Goal: Task Accomplishment & Management: Complete application form

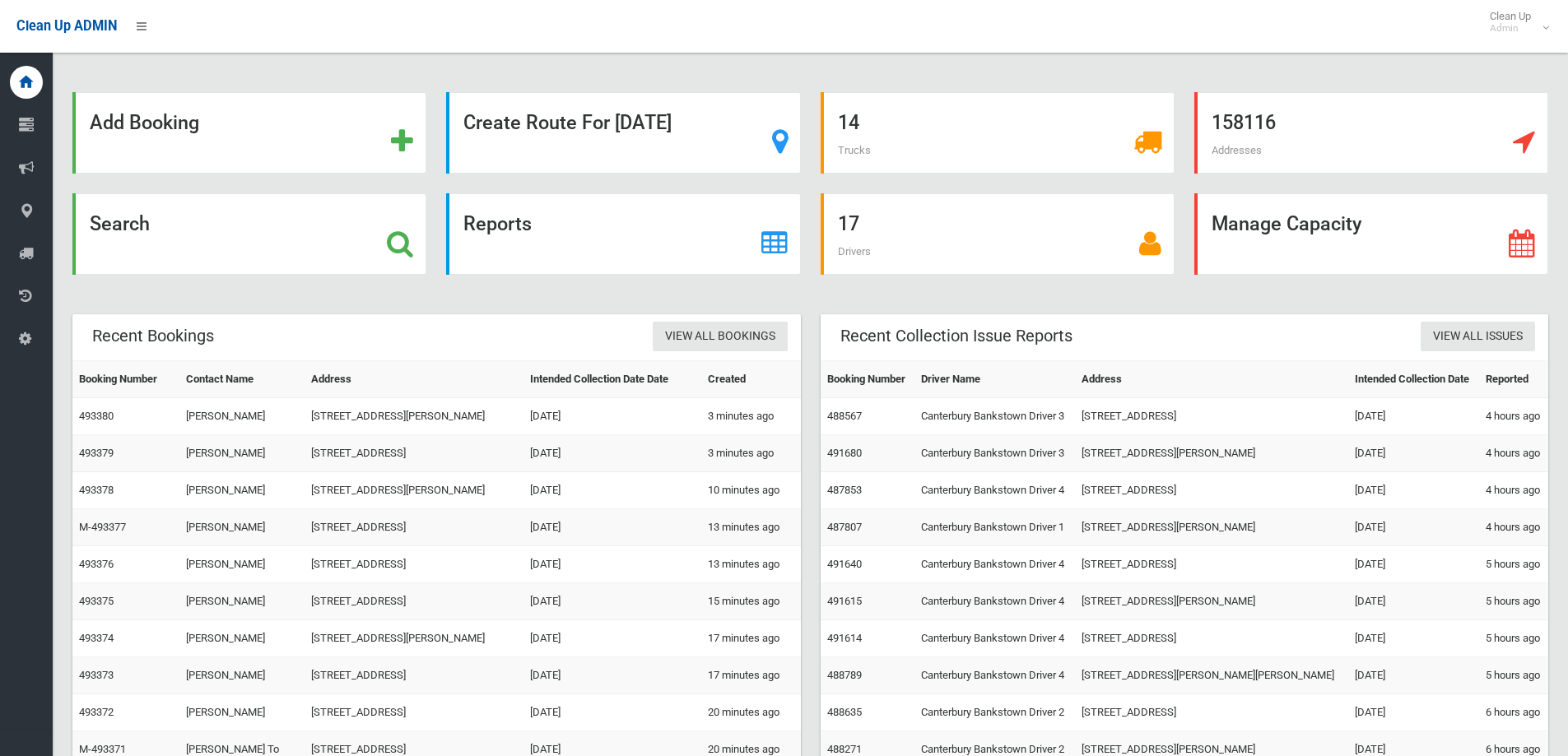
scroll to position [70, 0]
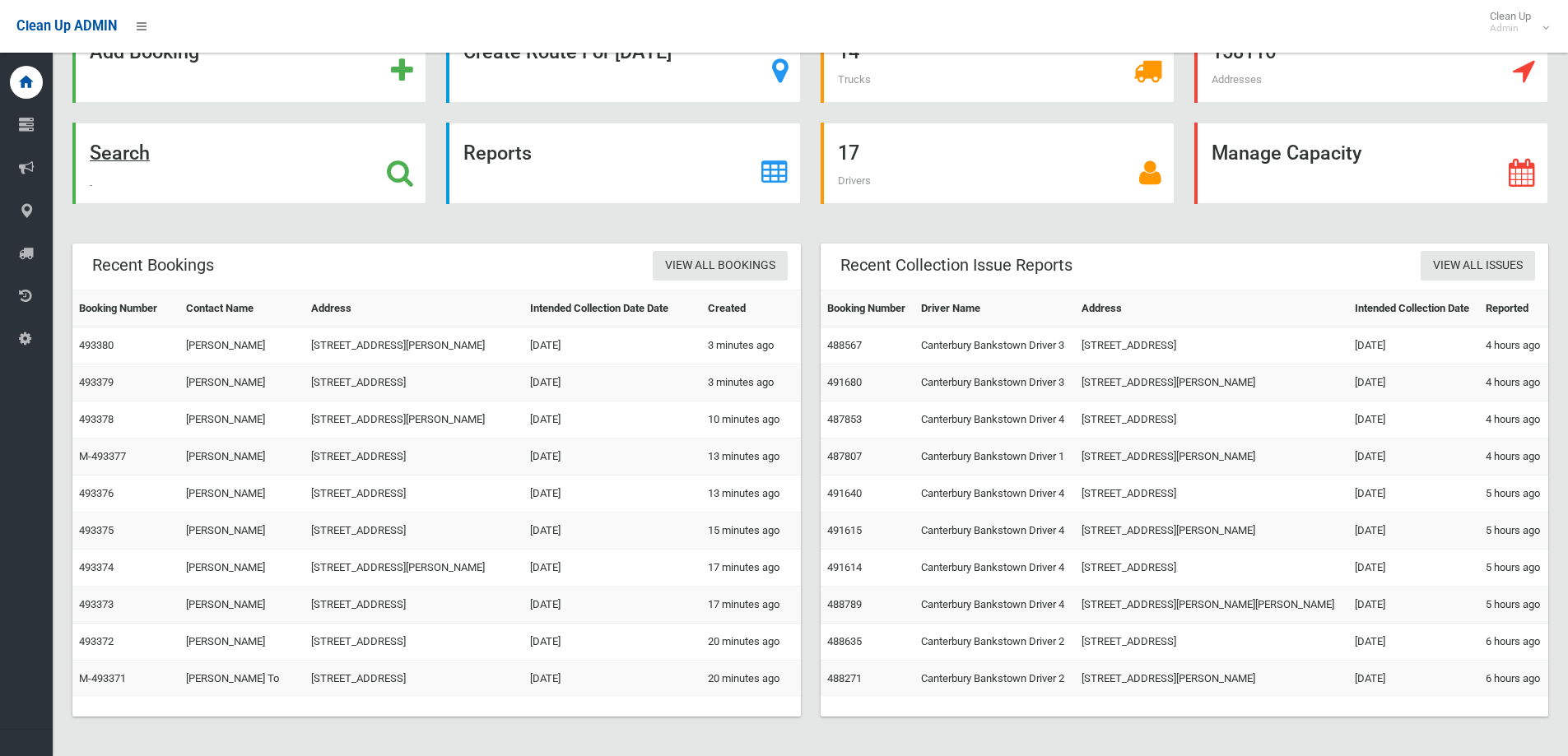
click at [223, 178] on div "Search" at bounding box center [249, 163] width 354 height 82
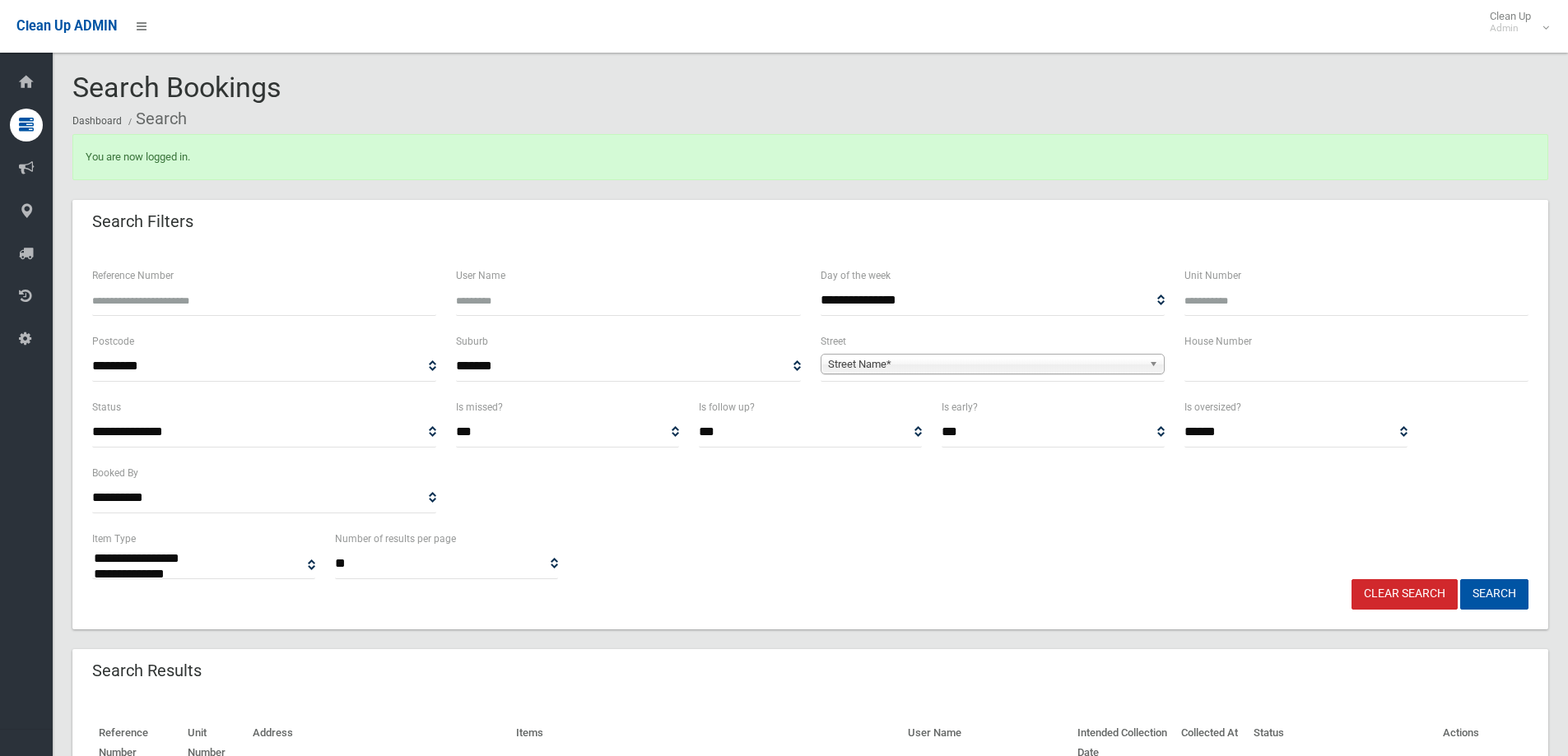
select select
click at [1350, 371] on input "text" at bounding box center [1357, 366] width 344 height 30
type input "*"
click at [982, 366] on span "Street Name*" at bounding box center [986, 364] width 315 height 20
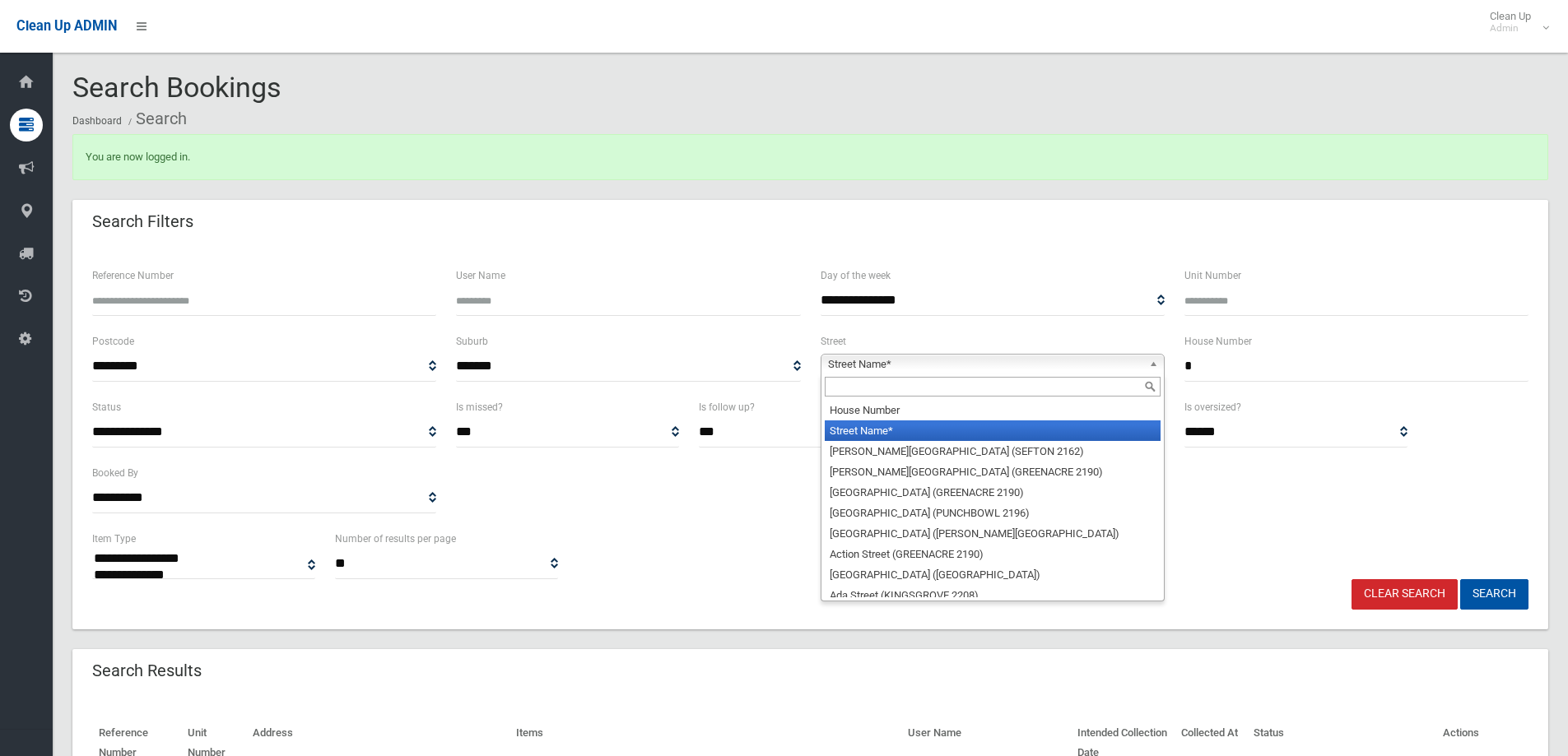
click at [987, 387] on input "text" at bounding box center [993, 387] width 336 height 20
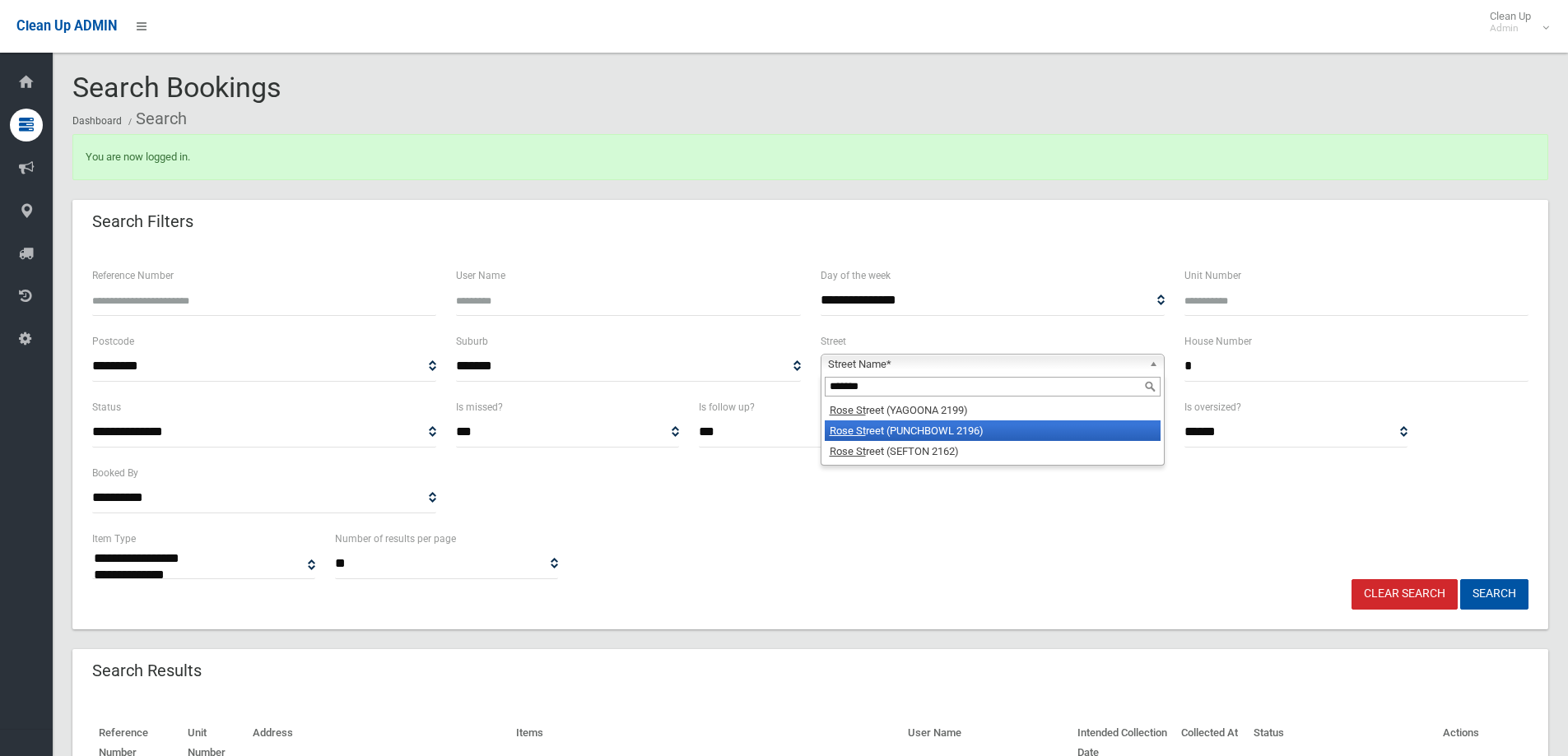
type input "*******"
click at [993, 434] on li "Rose St reet (PUNCHBOWL 2196)" at bounding box center [993, 431] width 336 height 21
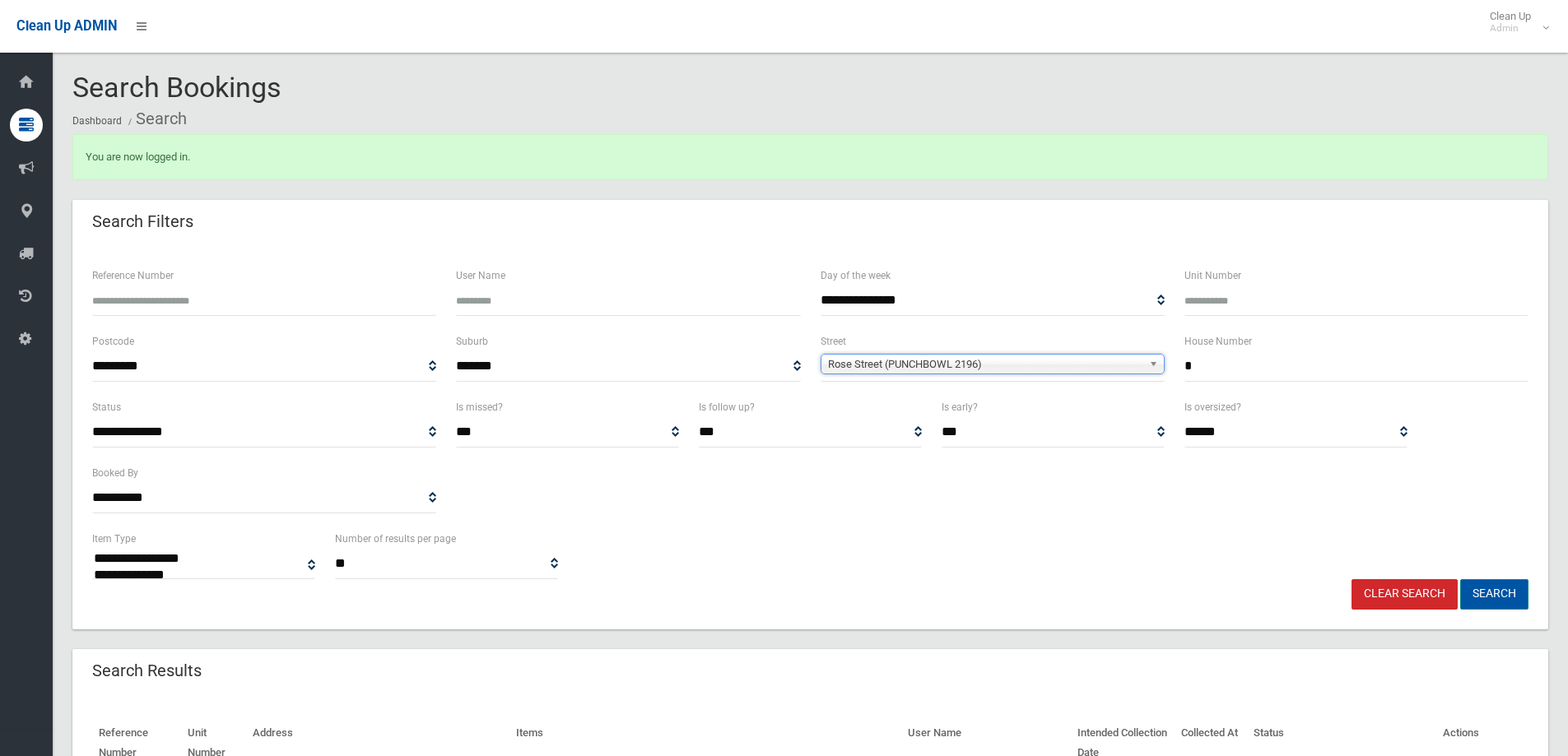
click at [1472, 595] on button "Search" at bounding box center [1494, 594] width 69 height 30
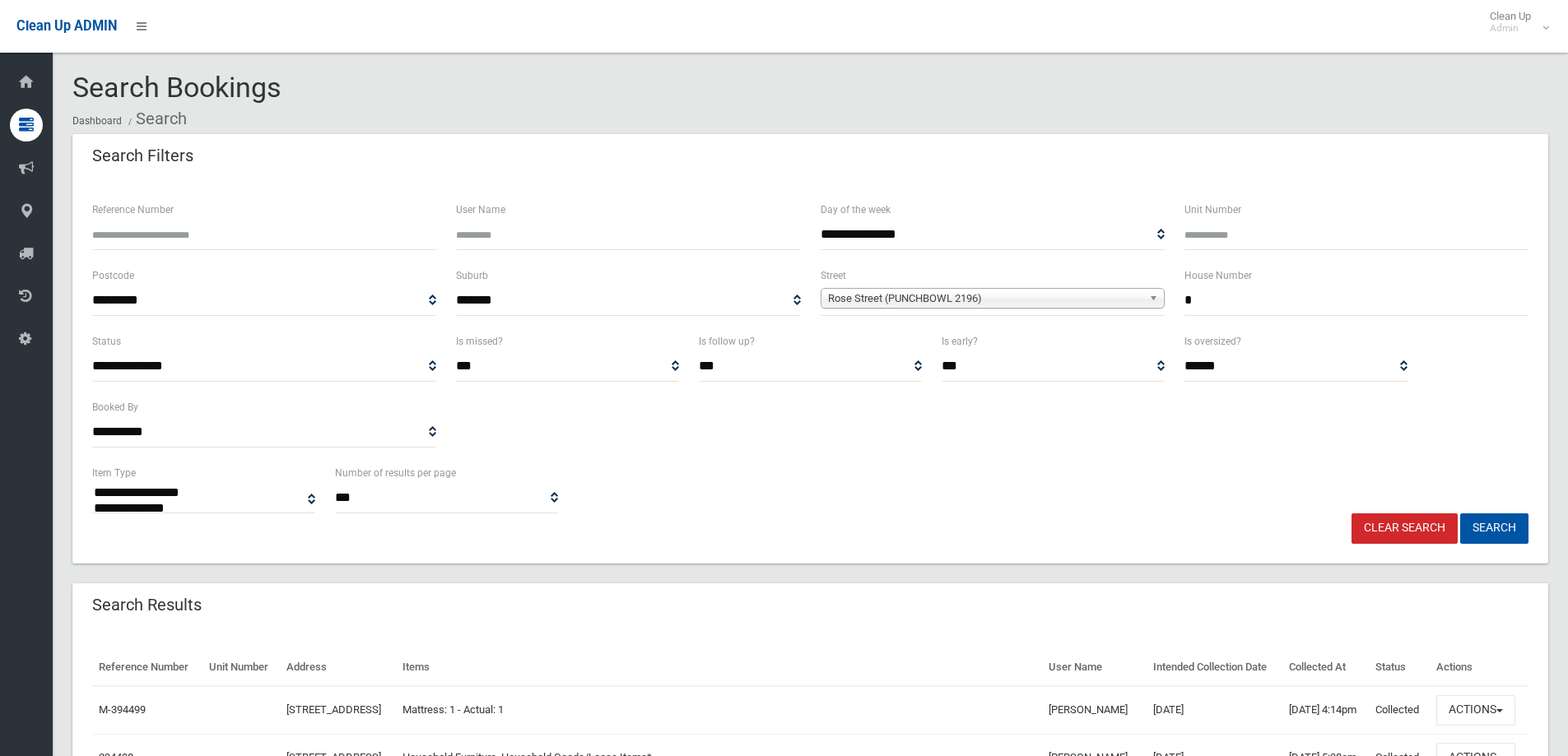
select select
click at [1491, 726] on button "Actions" at bounding box center [1475, 710] width 79 height 30
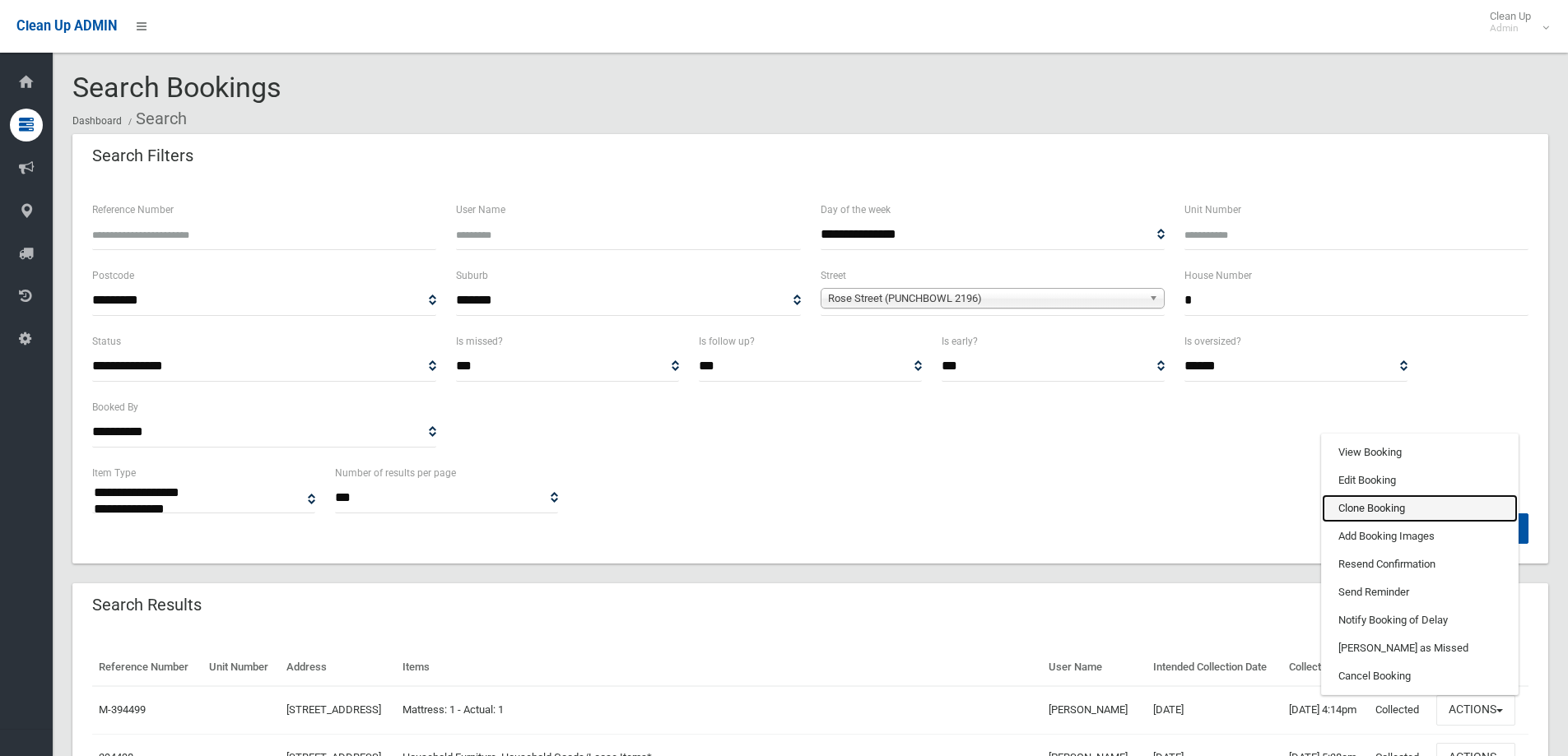
click at [1380, 522] on link "Clone Booking" at bounding box center [1419, 508] width 196 height 28
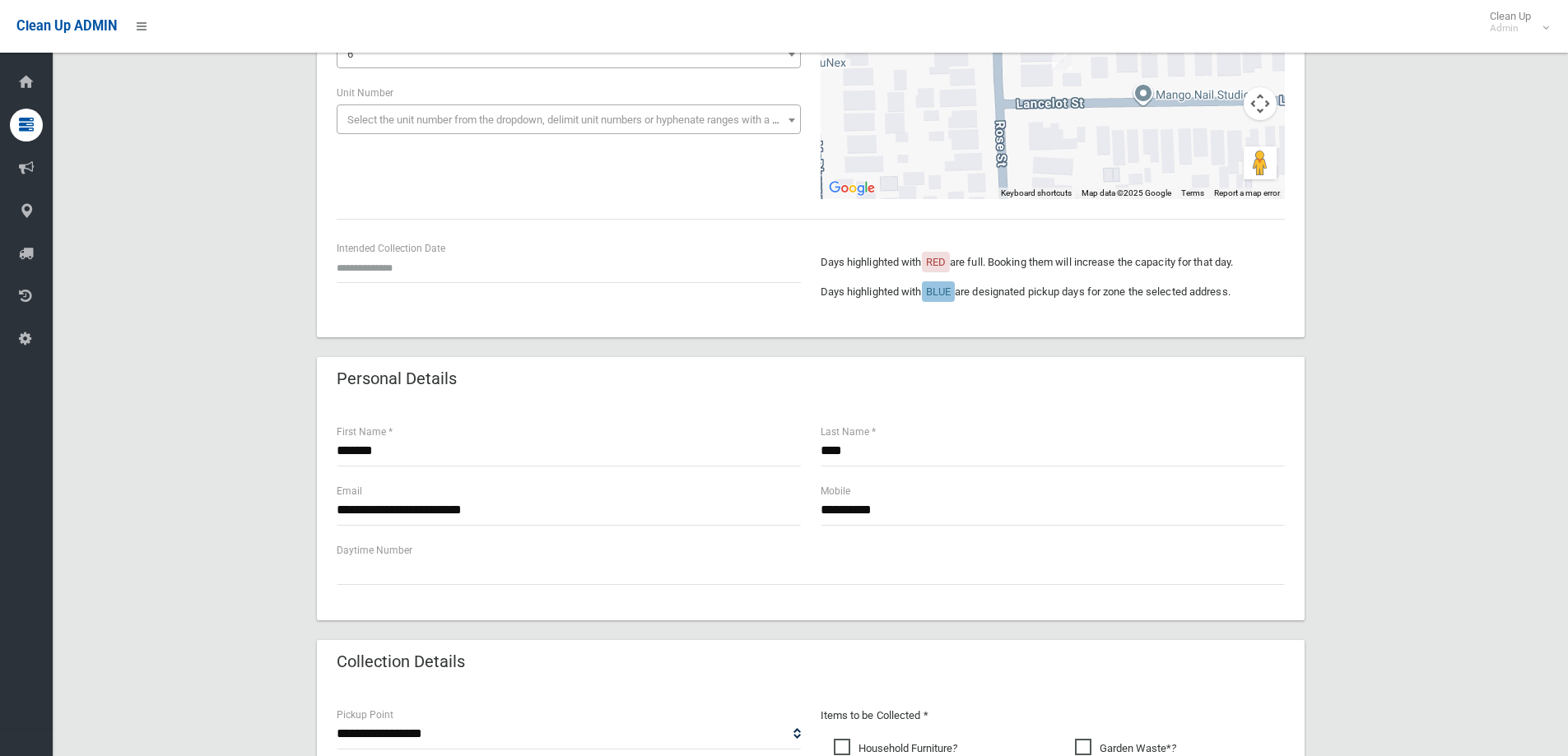
scroll to position [659, 0]
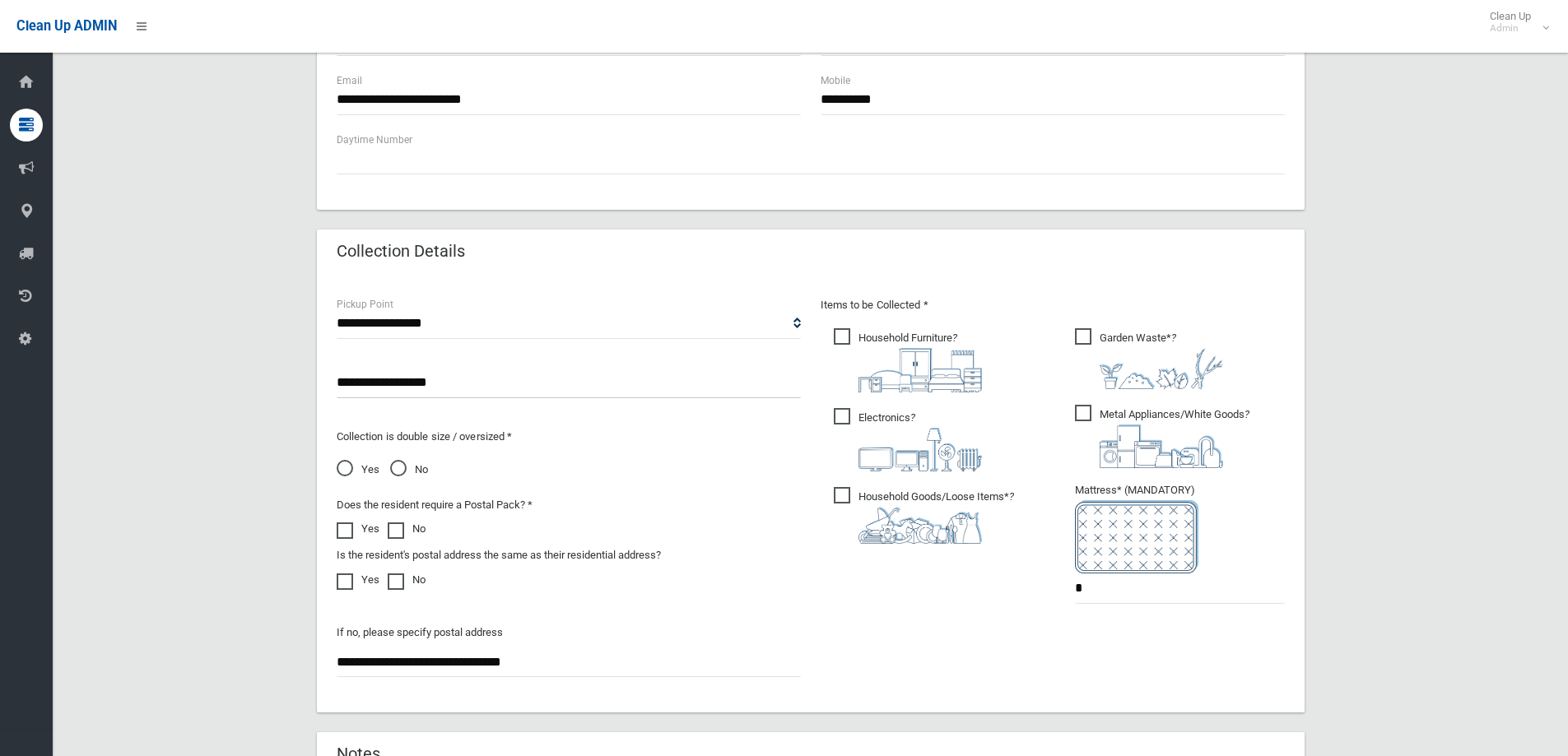
drag, startPoint x: 1141, startPoint y: 434, endPoint x: 1125, endPoint y: 380, distance: 56.3
click at [1141, 434] on img at bounding box center [1161, 447] width 123 height 43
click at [864, 369] on img at bounding box center [920, 370] width 123 height 44
click at [867, 437] on img at bounding box center [920, 449] width 123 height 43
click at [864, 507] on img at bounding box center [920, 525] width 123 height 37
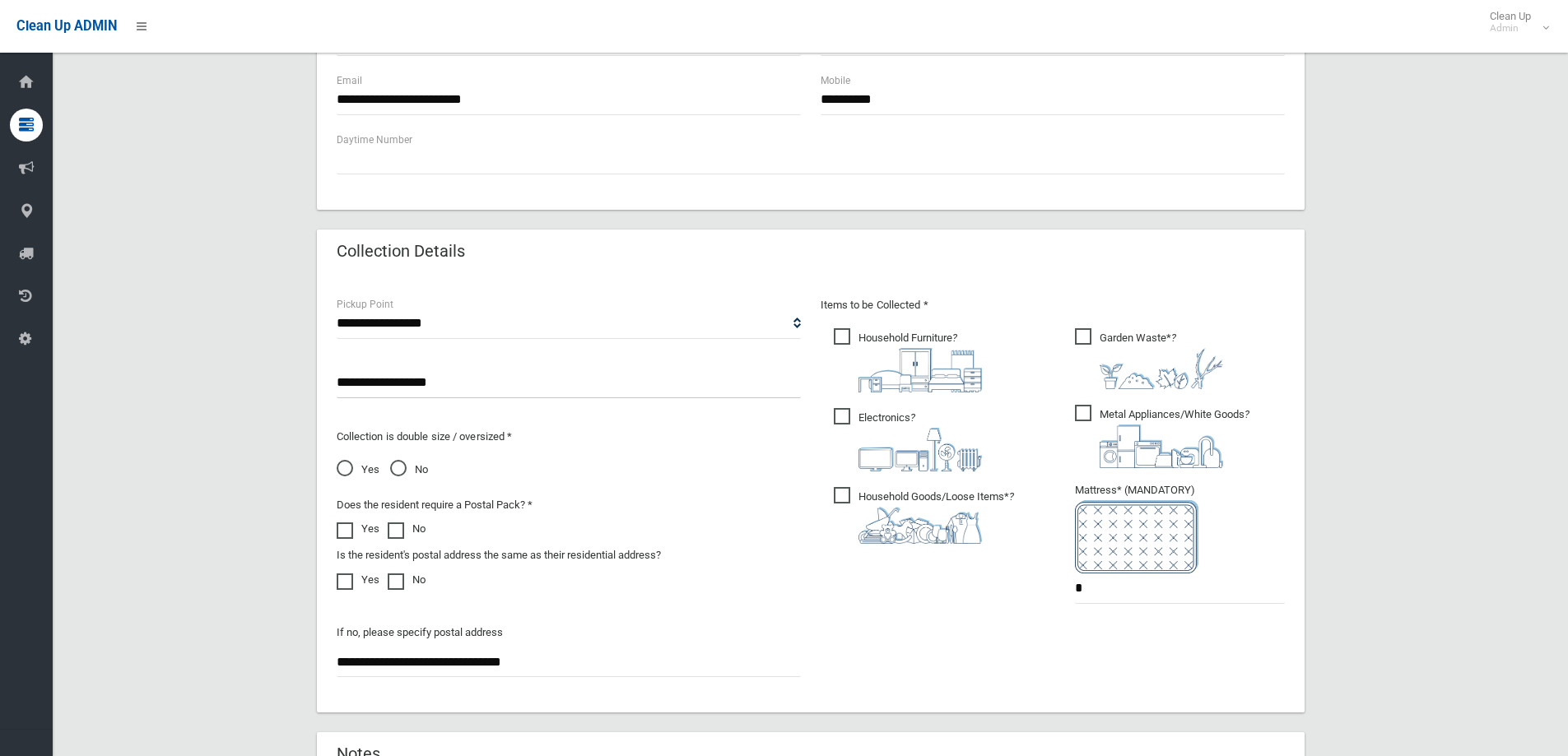
click at [1132, 368] on img at bounding box center [1161, 368] width 123 height 41
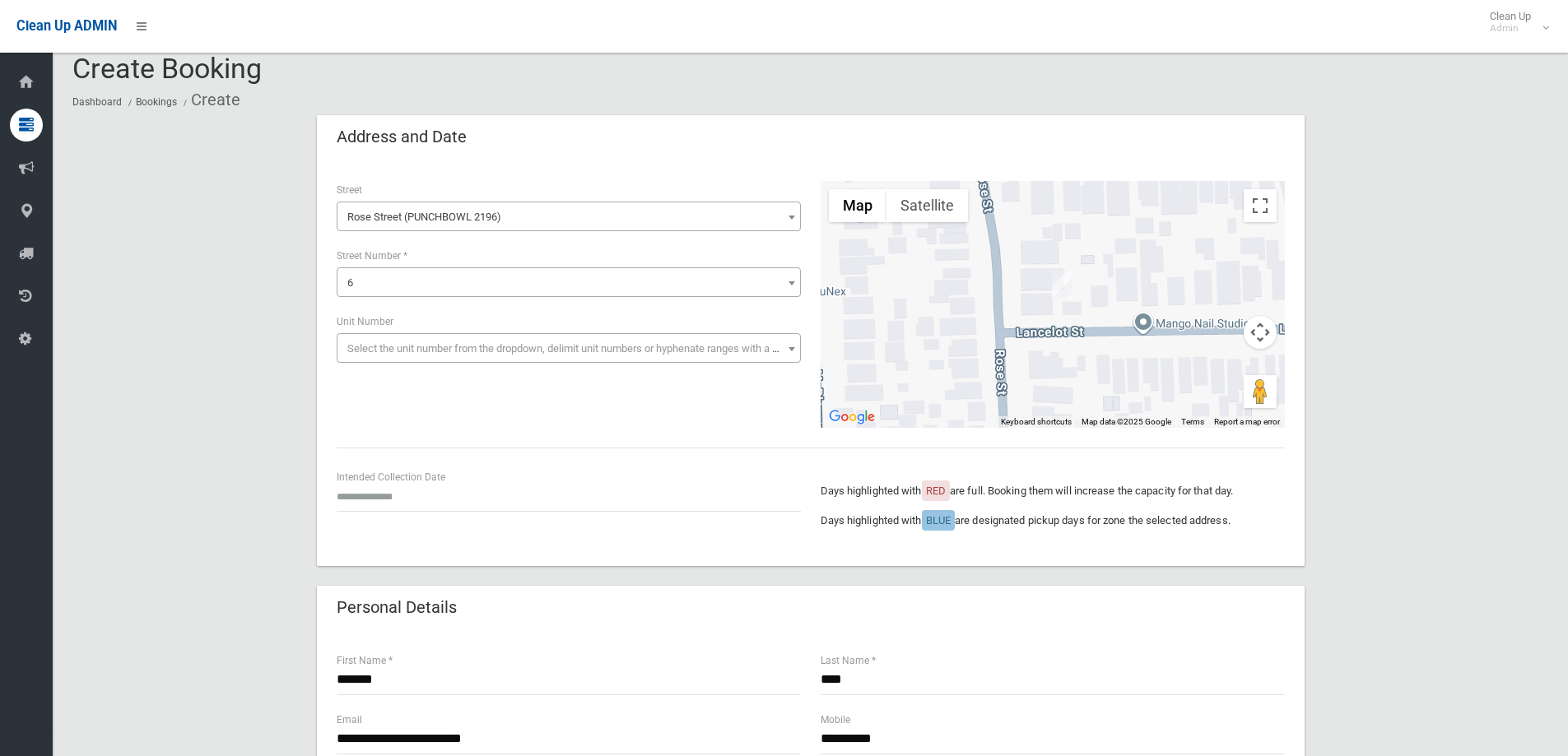
scroll to position [0, 0]
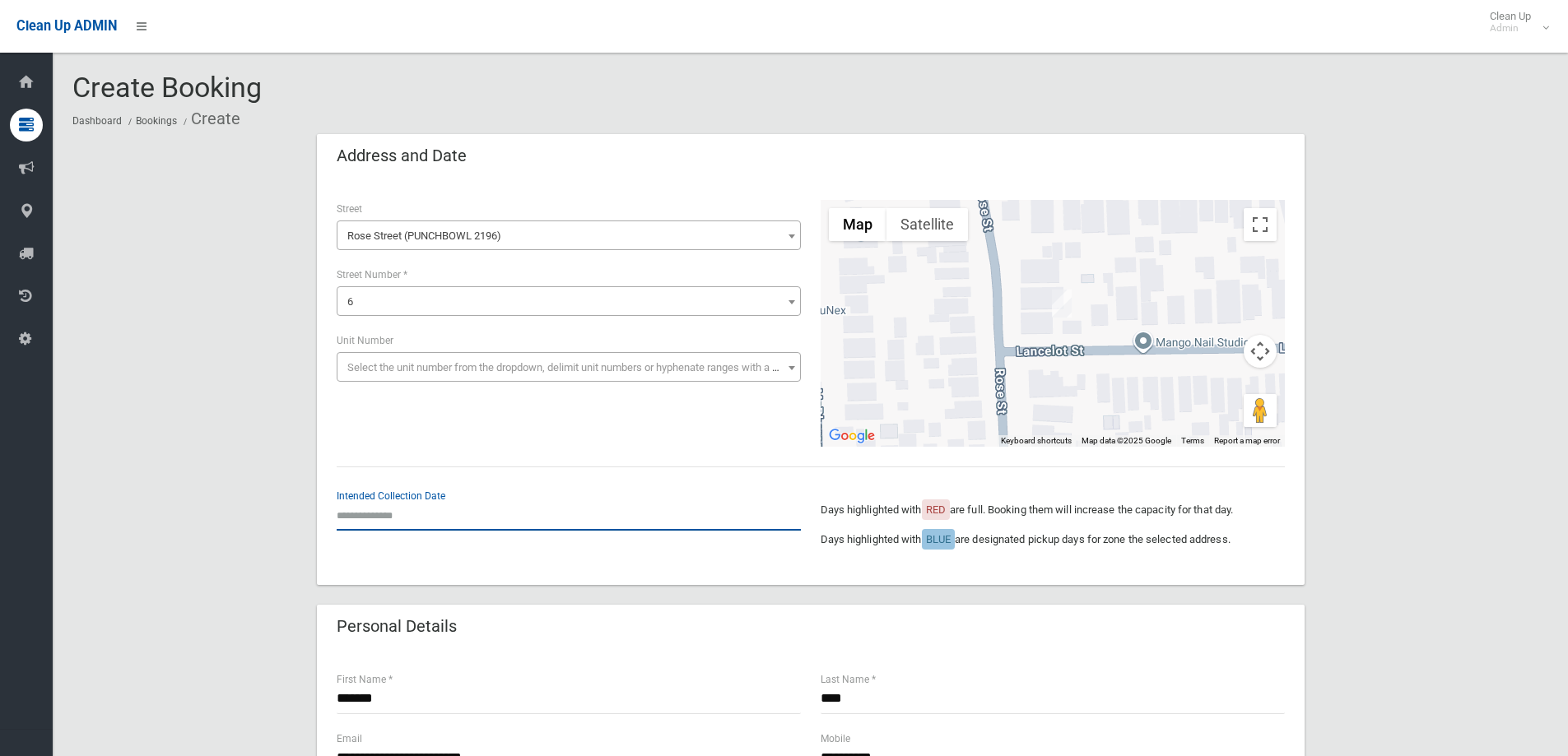
click at [443, 501] on input "text" at bounding box center [568, 515] width 464 height 30
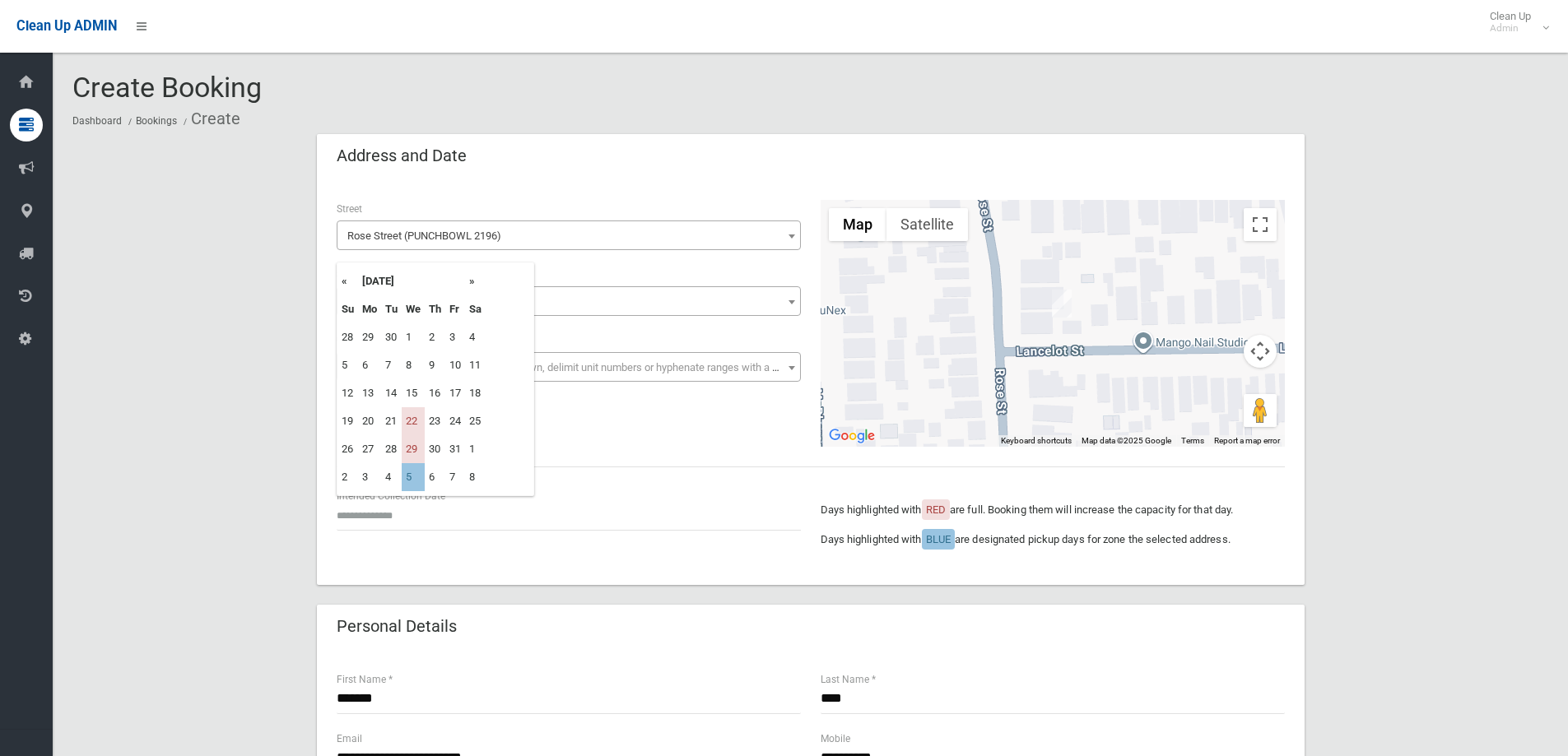
click at [472, 286] on th "»" at bounding box center [475, 282] width 21 height 28
click at [468, 287] on th "»" at bounding box center [475, 282] width 21 height 28
click at [583, 427] on div "**********" at bounding box center [811, 323] width 968 height 247
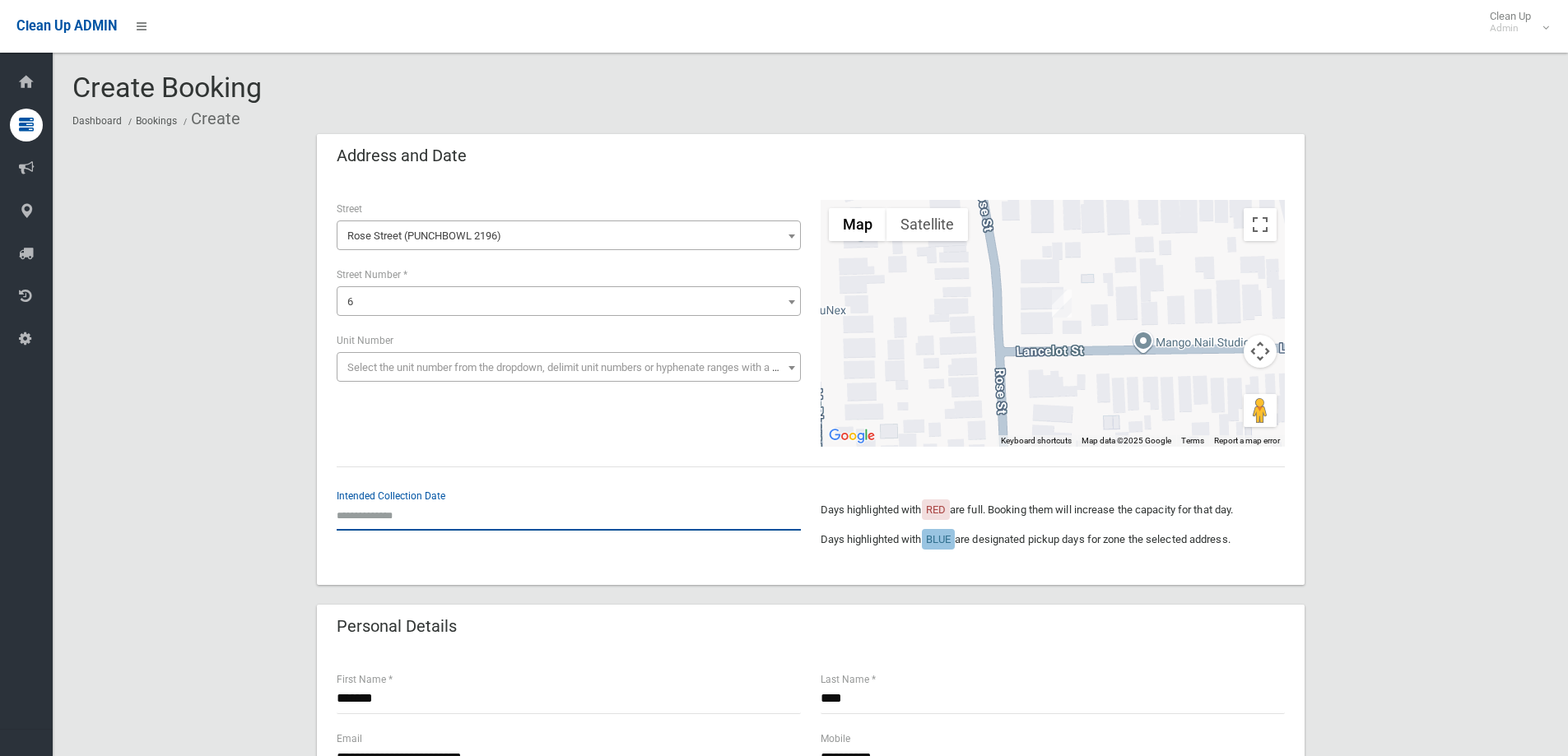
click at [413, 506] on input "text" at bounding box center [568, 515] width 464 height 30
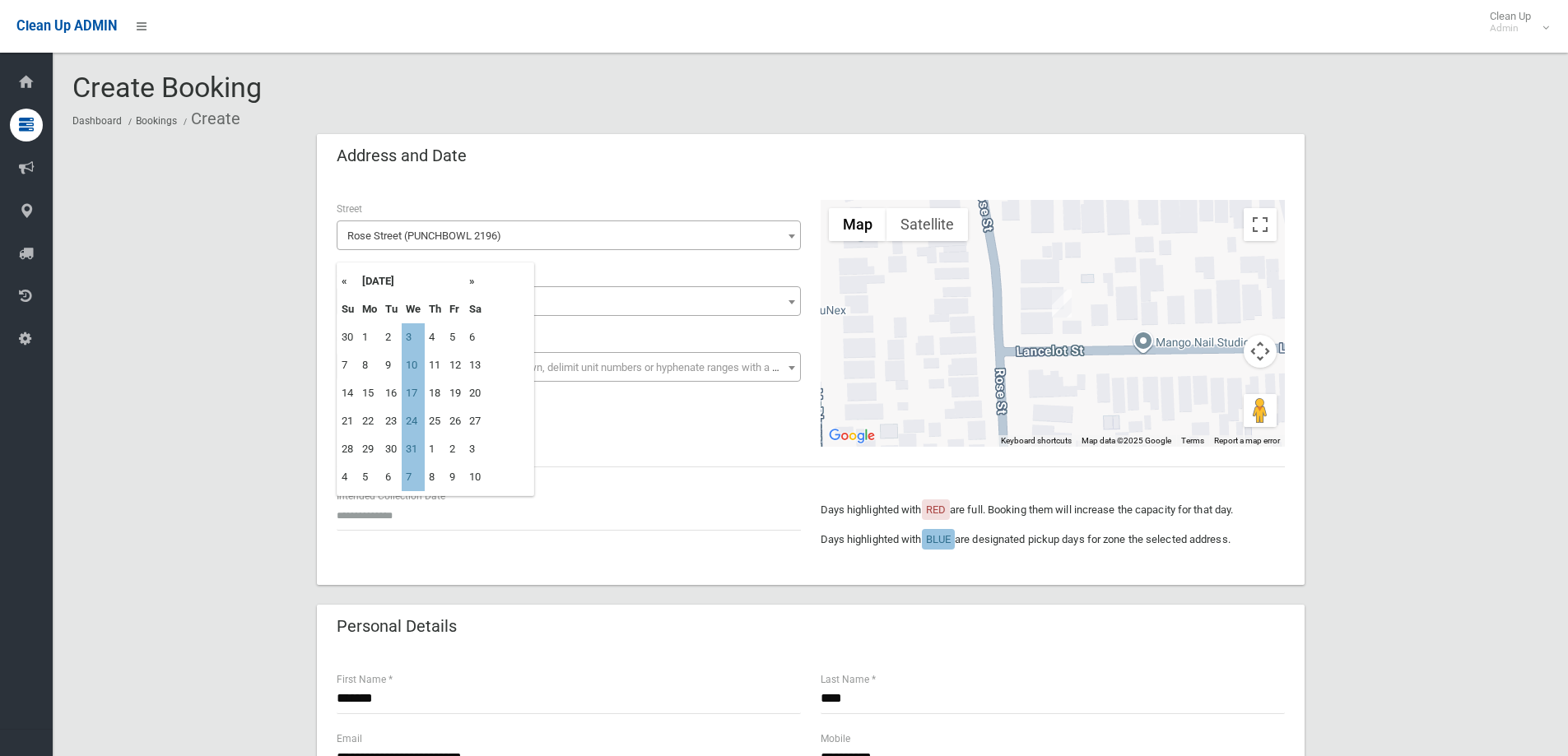
click at [337, 285] on th "«" at bounding box center [348, 282] width 21 height 28
click at [421, 373] on td "5" at bounding box center [413, 365] width 23 height 28
type input "**********"
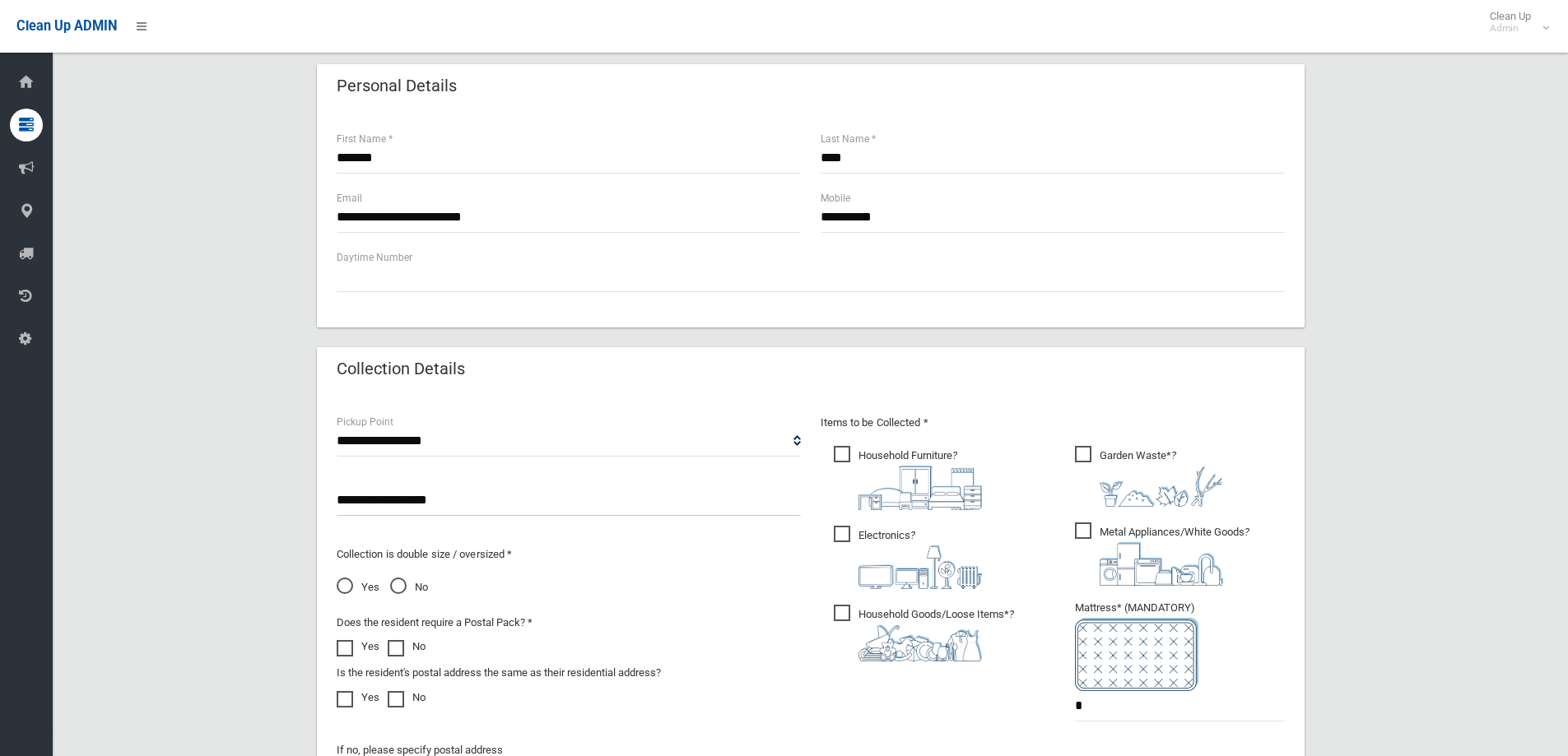
scroll to position [659, 0]
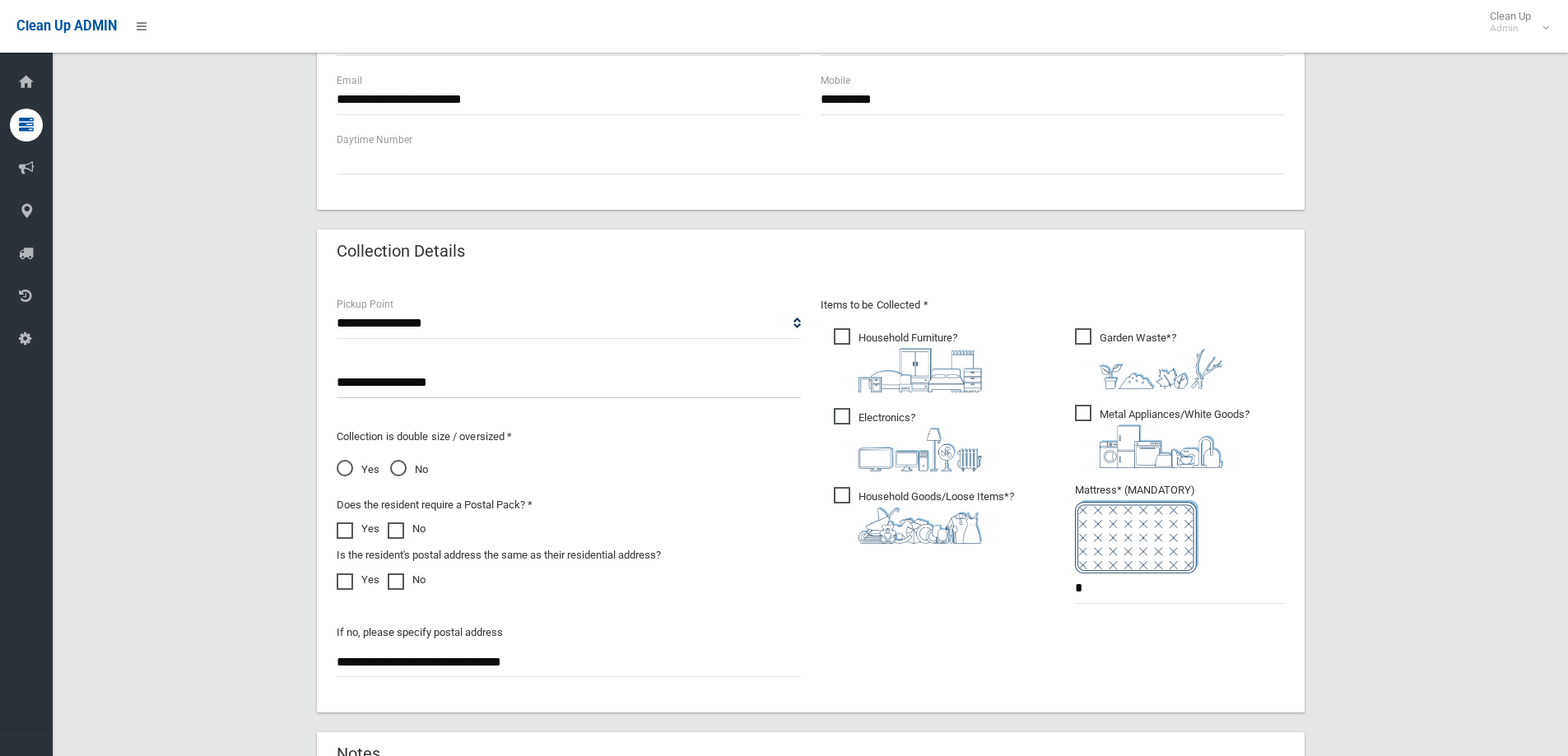
click at [339, 388] on input "**********" at bounding box center [568, 382] width 464 height 30
click at [355, 388] on input "**********" at bounding box center [568, 382] width 464 height 30
click at [342, 388] on input "**********" at bounding box center [568, 382] width 464 height 30
type input "**********"
click at [1152, 583] on input "*" at bounding box center [1179, 588] width 209 height 30
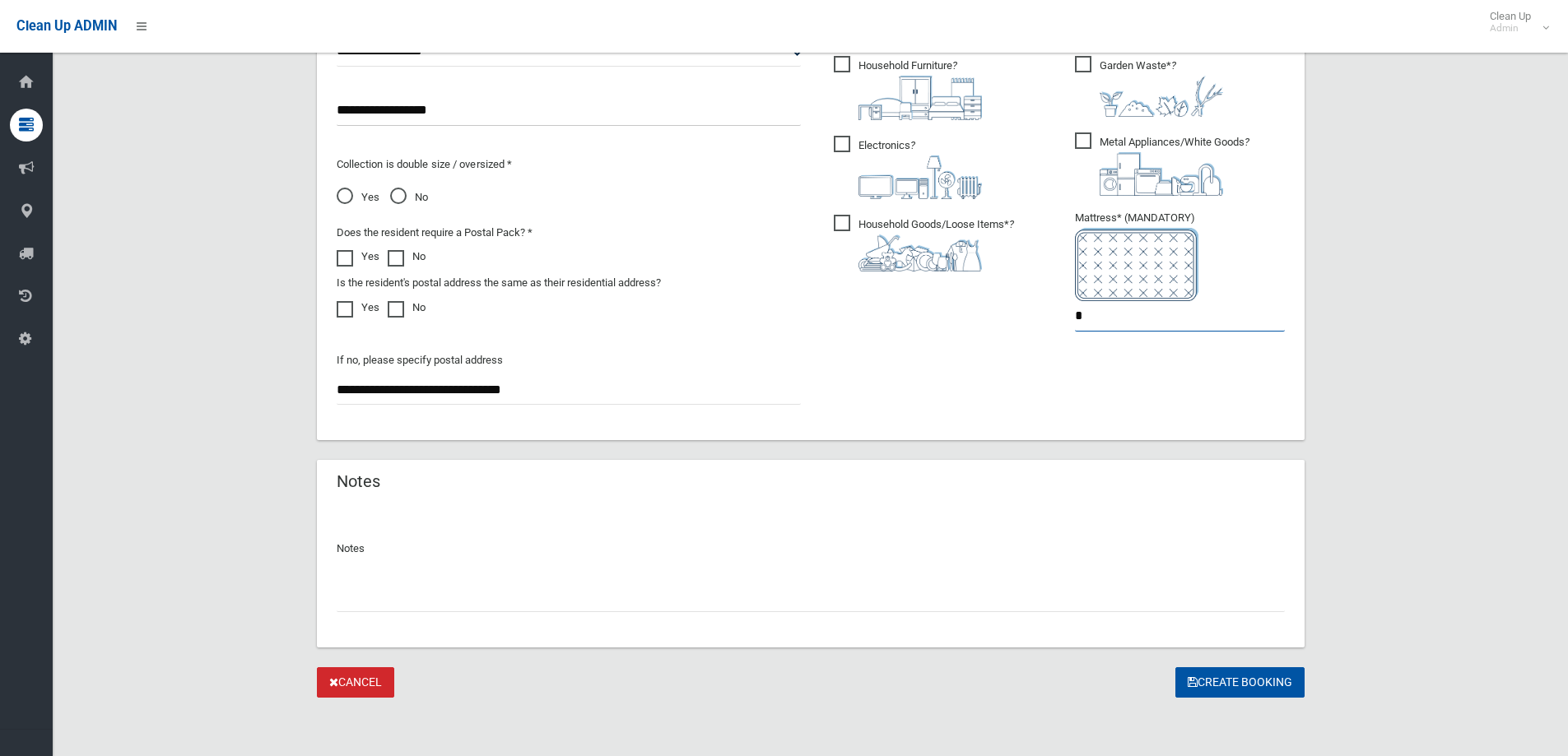
scroll to position [932, 0]
type input "*"
click at [1267, 683] on button "Create Booking" at bounding box center [1239, 681] width 130 height 30
